Goal: Information Seeking & Learning: Learn about a topic

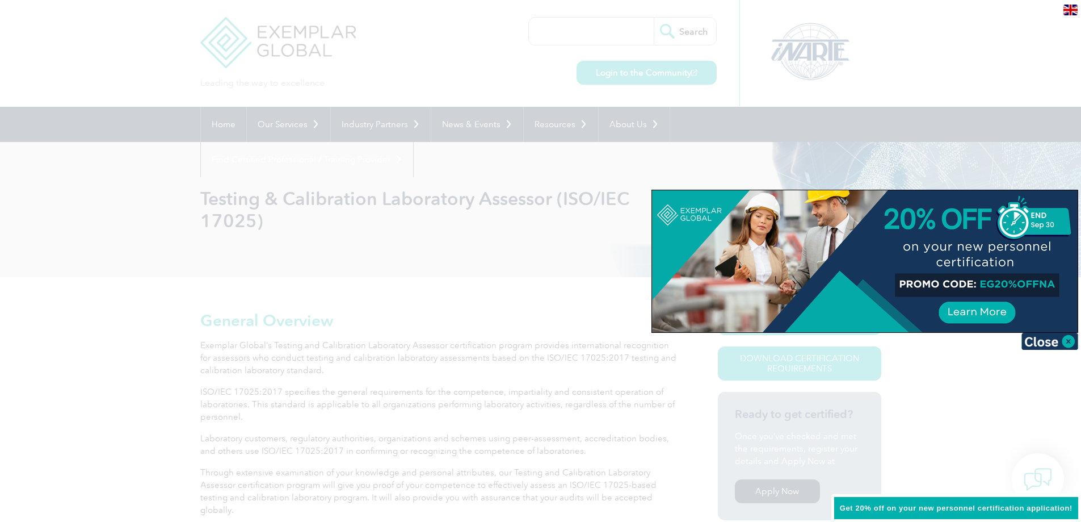
click at [174, 197] on div at bounding box center [540, 261] width 1081 height 522
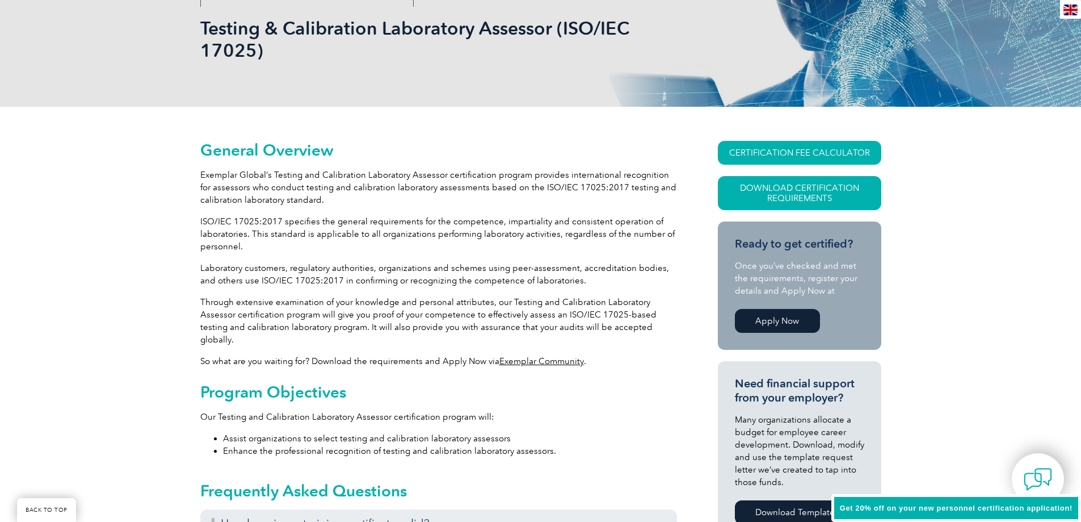
scroll to position [454, 0]
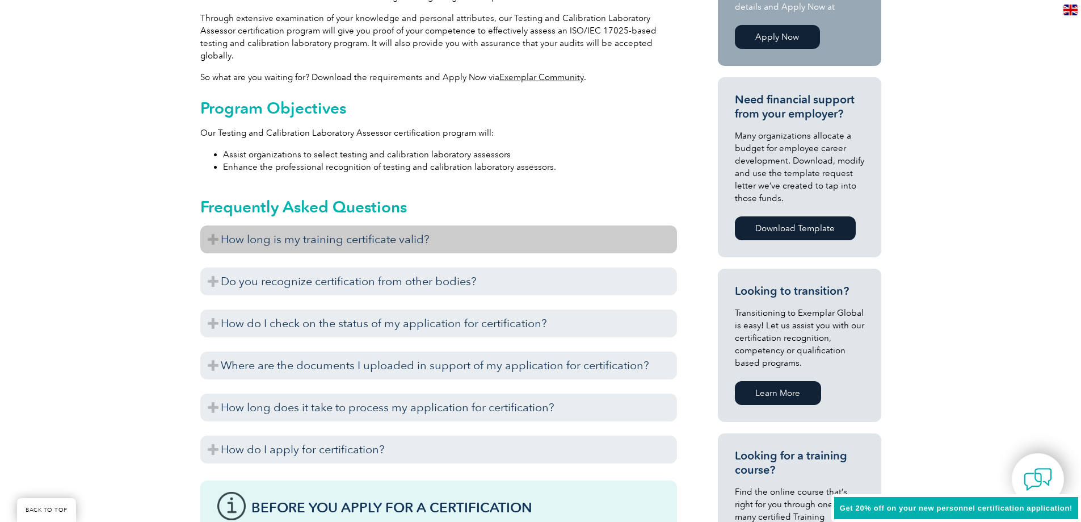
click at [266, 232] on h3 "How long is my training certificate valid?" at bounding box center [438, 239] width 477 height 28
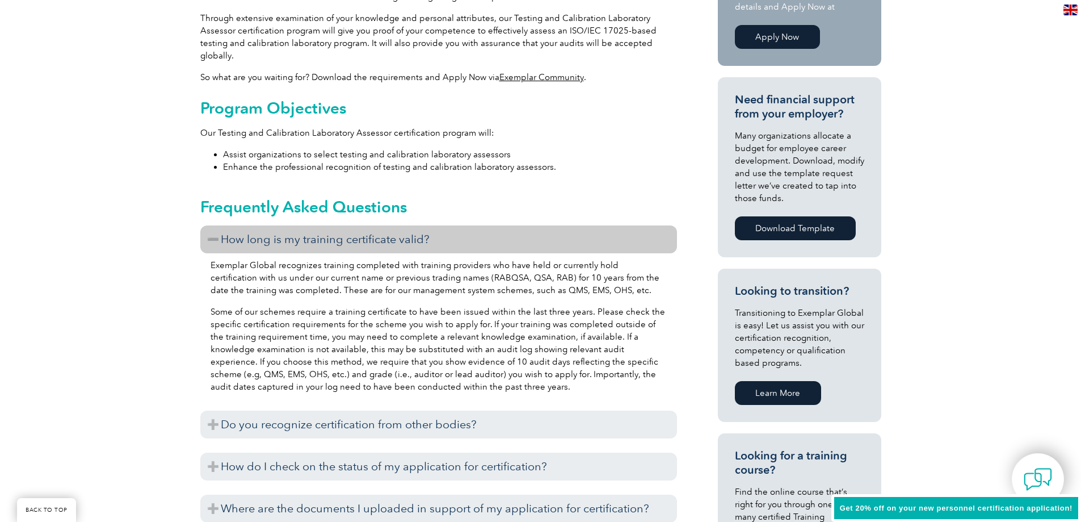
click at [266, 229] on h3 "How long is my training certificate valid?" at bounding box center [438, 239] width 477 height 28
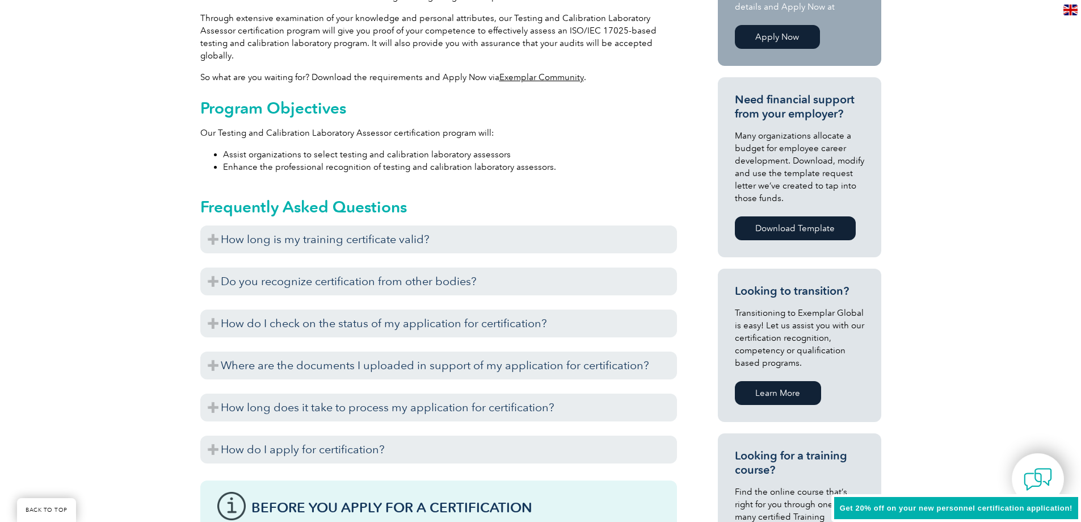
drag, startPoint x: 992, startPoint y: 91, endPoint x: 972, endPoint y: 0, distance: 93.5
click at [992, 90] on div "General Overview Exemplar Global’s Testing and Calibration Laboratory Assessor …" at bounding box center [540, 377] width 1081 height 1109
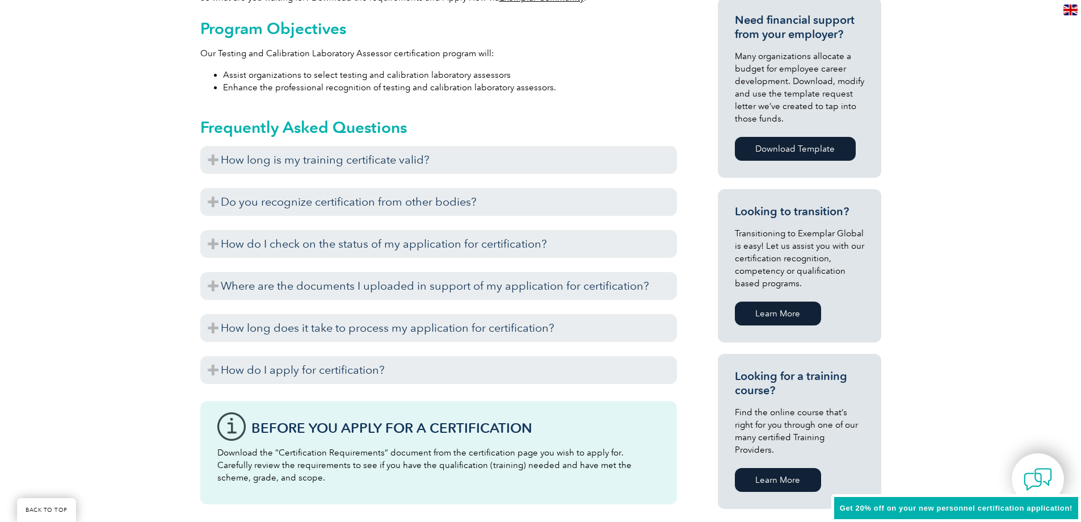
scroll to position [681, 0]
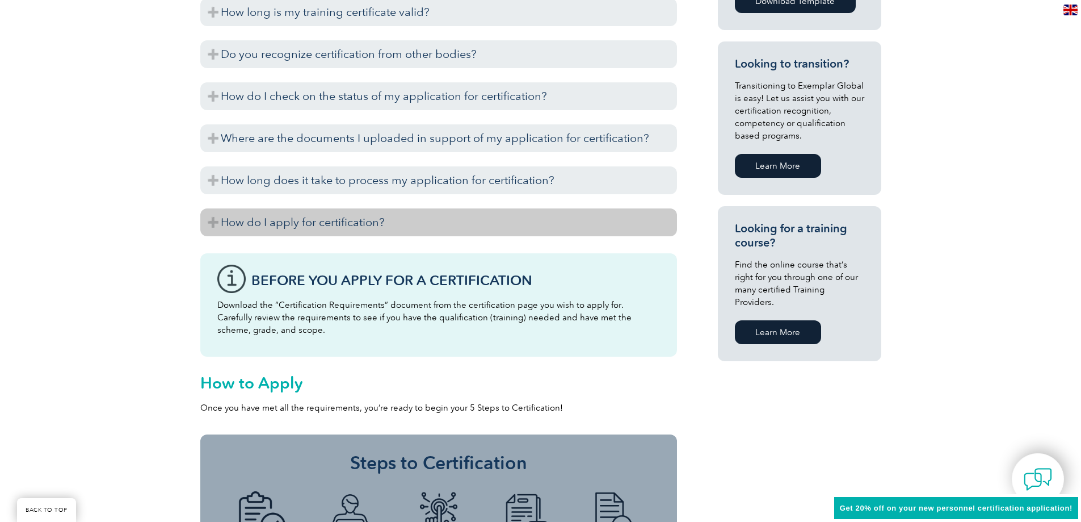
click at [233, 208] on h3 "How do I apply for certification?" at bounding box center [438, 222] width 477 height 28
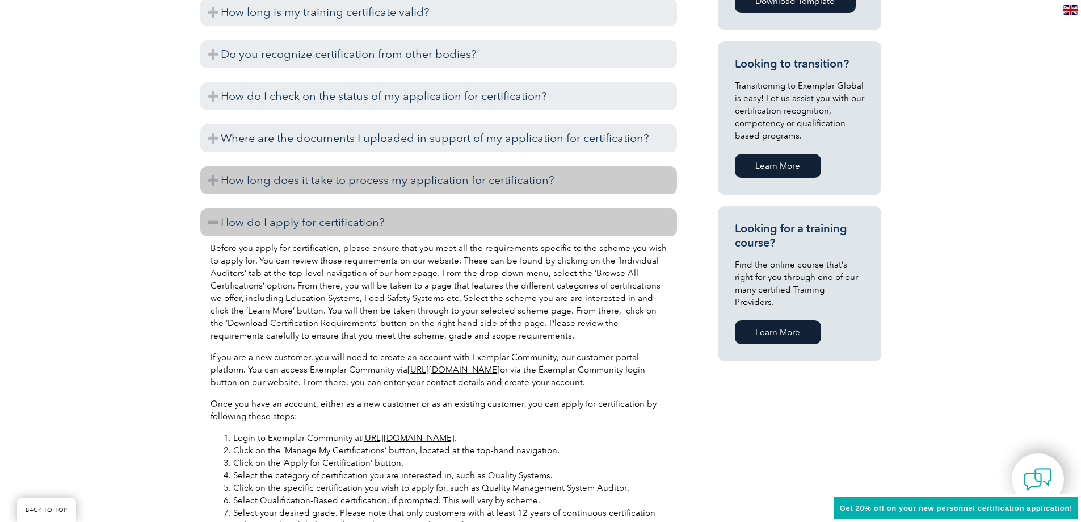
click at [262, 166] on h3 "How long does it take to process my application for certification?" at bounding box center [438, 180] width 477 height 28
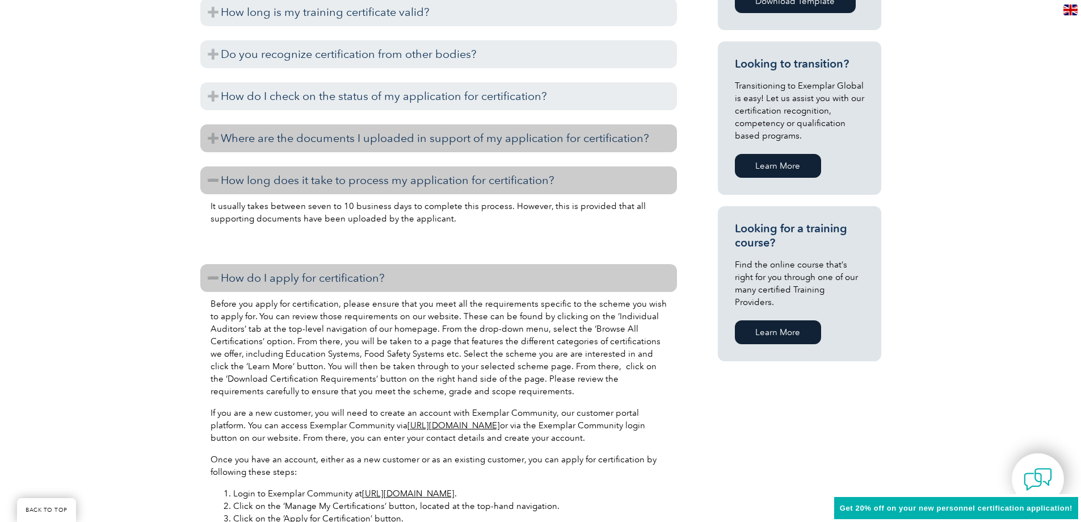
click at [265, 129] on h3 "Where are the documents I uploaded in support of my application for certificati…" at bounding box center [438, 138] width 477 height 28
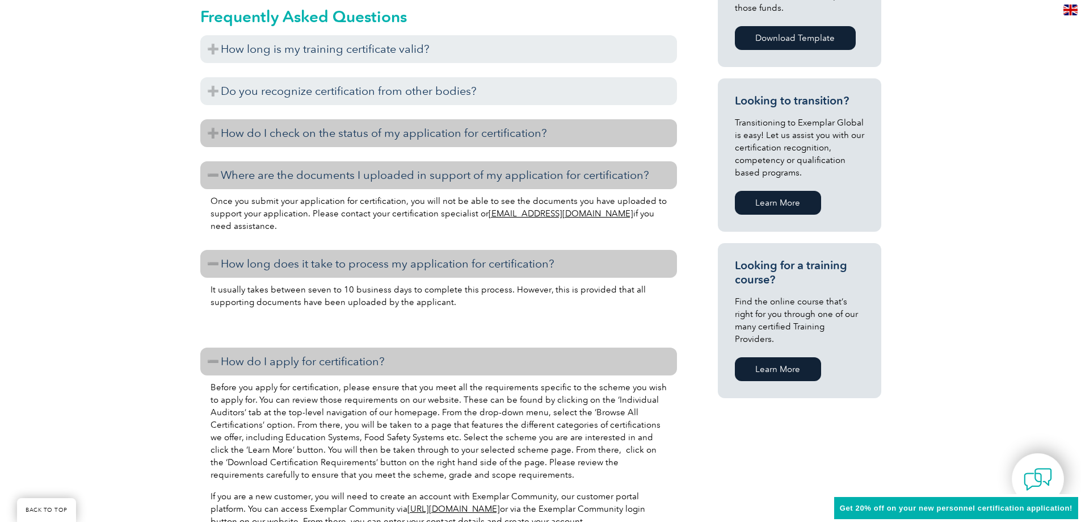
scroll to position [624, 0]
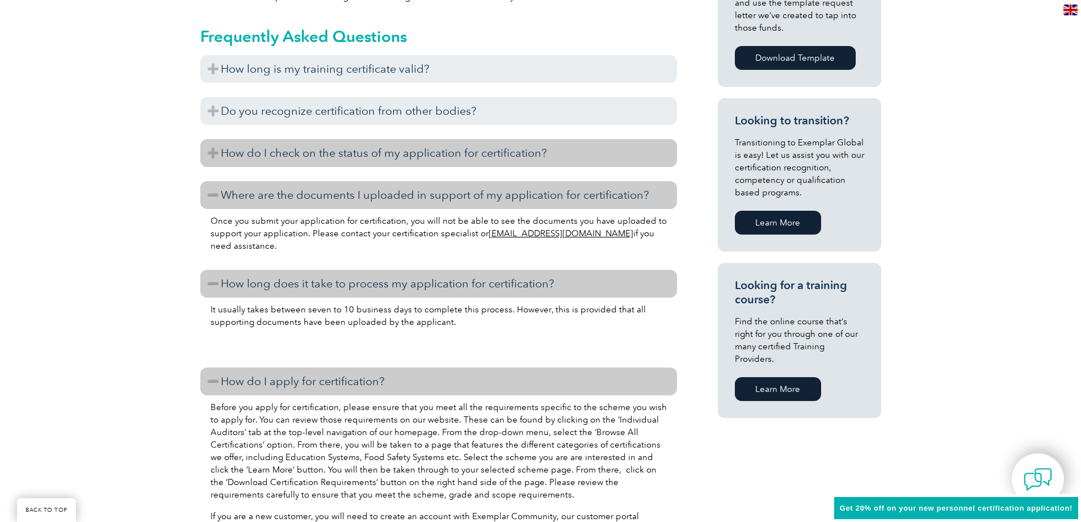
click at [244, 140] on h3 "How do I check on the status of my application for certification?" at bounding box center [438, 153] width 477 height 28
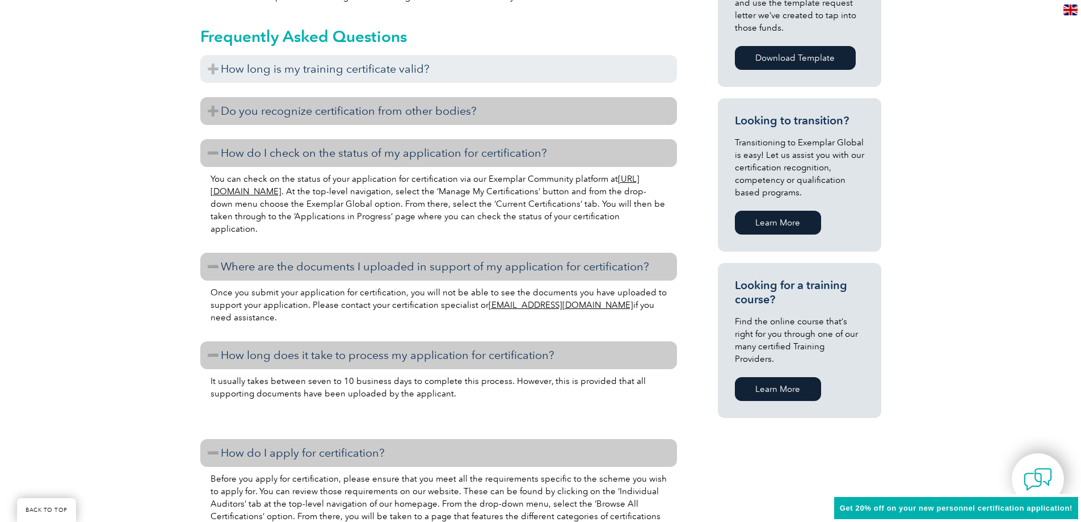
click at [240, 108] on h3 "Do you recognize certification from other bodies?" at bounding box center [438, 111] width 477 height 28
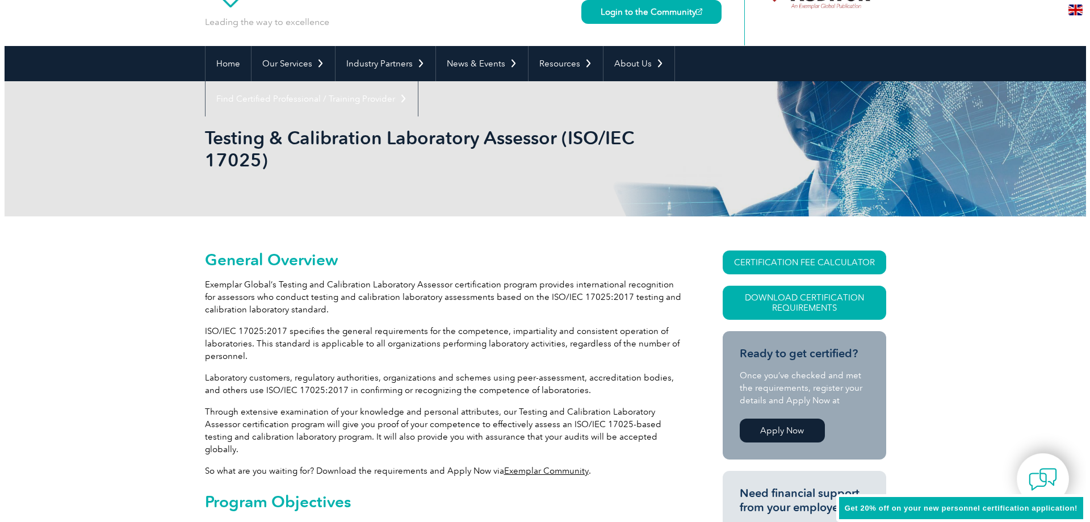
scroll to position [57, 0]
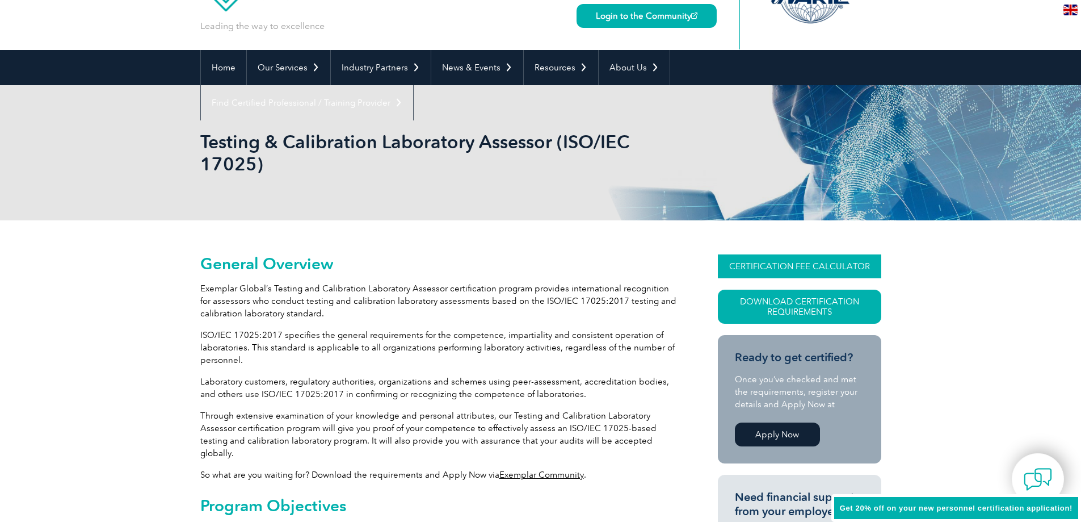
click at [795, 272] on link "CERTIFICATION FEE CALCULATOR" at bounding box center [800, 266] width 164 height 24
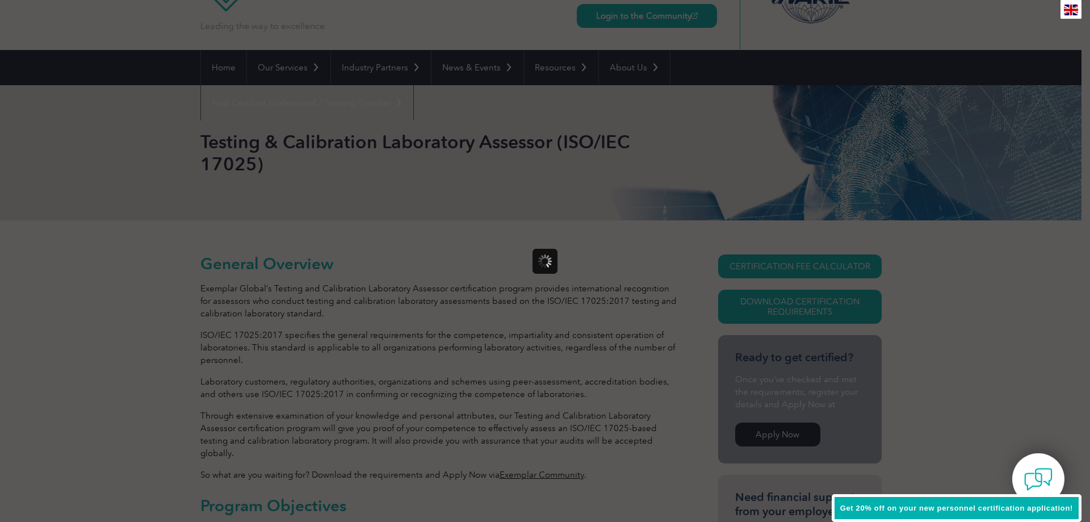
scroll to position [0, 0]
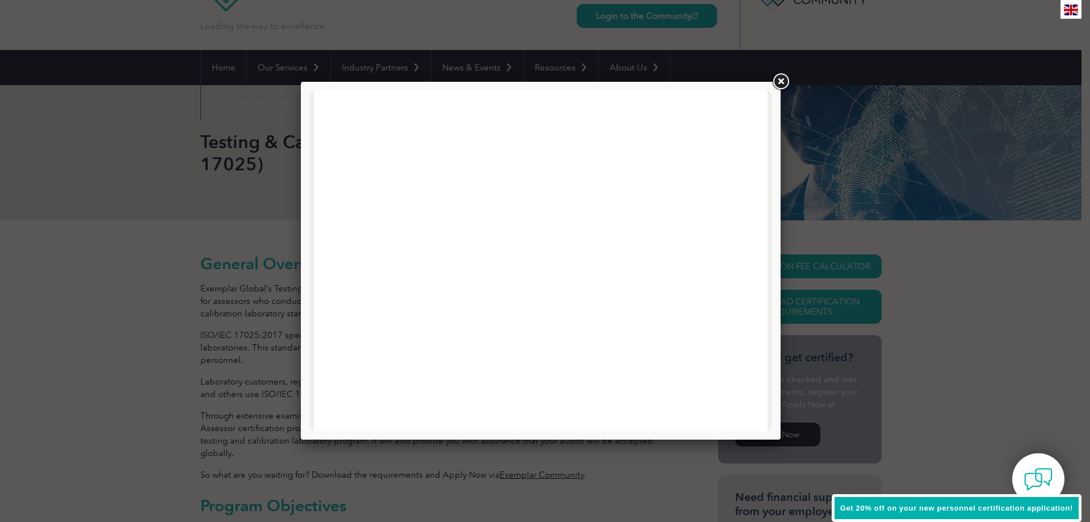
click at [337, 162] on div at bounding box center [541, 531] width 454 height 882
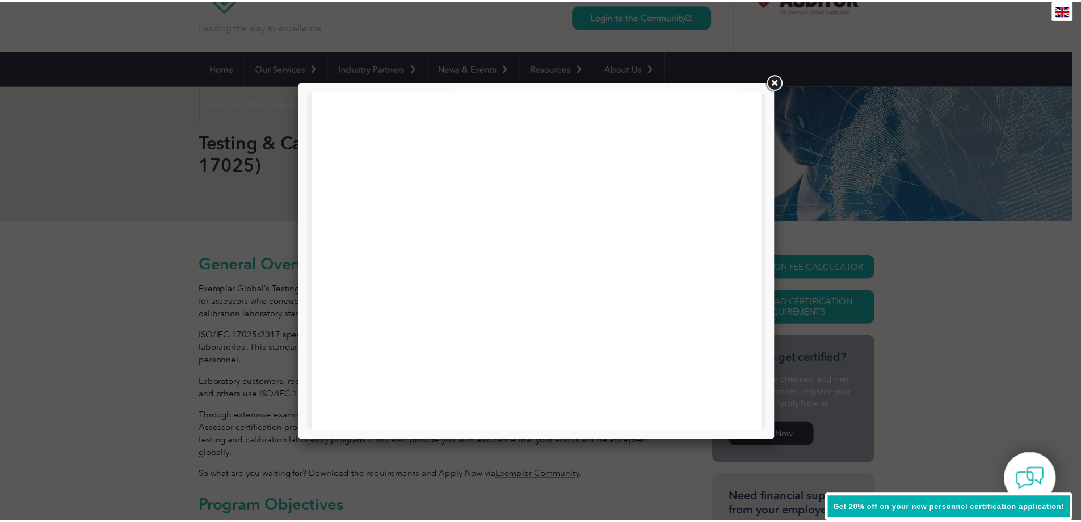
scroll to position [542, 0]
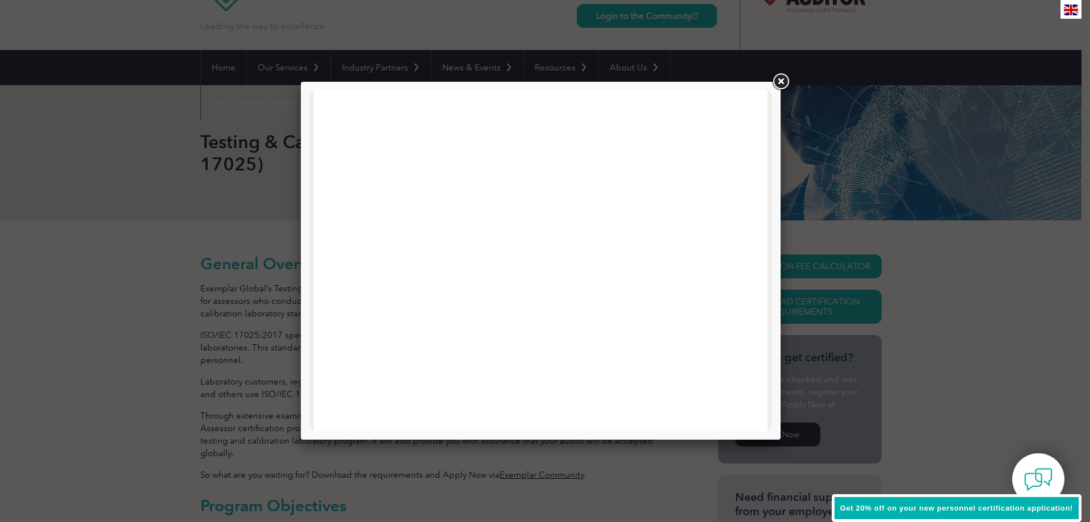
click at [783, 80] on link at bounding box center [780, 82] width 20 height 20
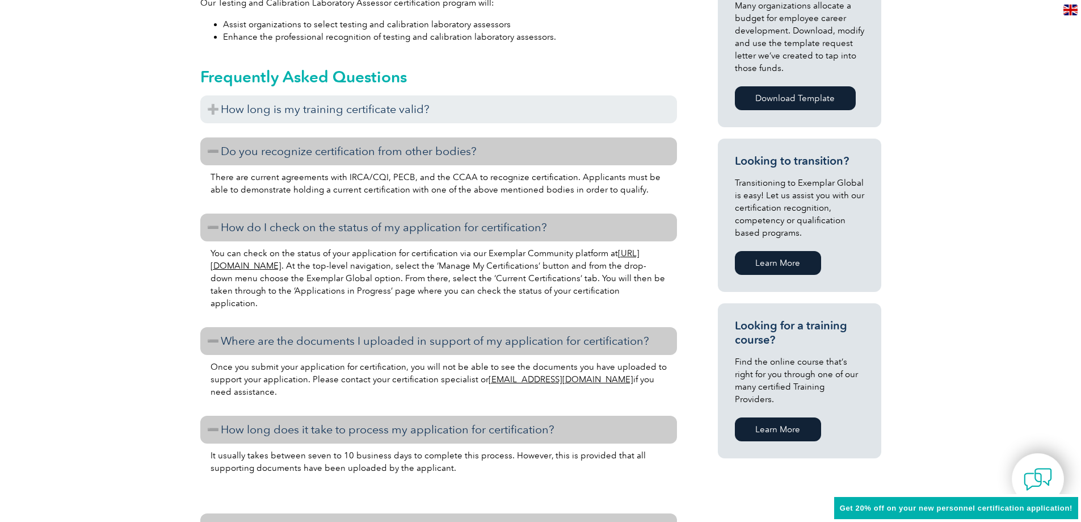
scroll to position [0, 0]
